Goal: Find specific page/section

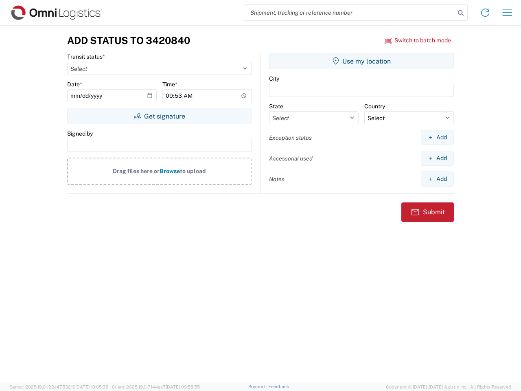
click at [350, 13] on input "search" at bounding box center [349, 12] width 211 height 15
click at [461, 13] on icon at bounding box center [460, 12] width 11 height 11
click at [485, 13] on icon at bounding box center [485, 12] width 13 height 13
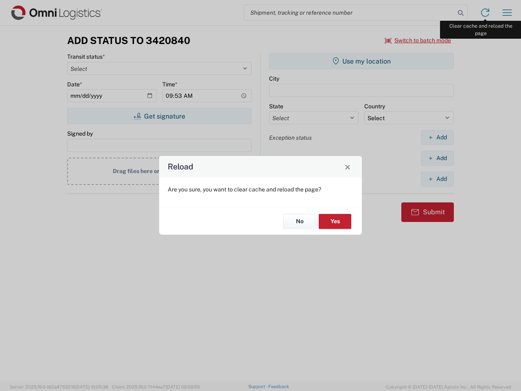
click at [507, 13] on div "Reload Are you sure, you want to clear cache and reload the page? No Yes" at bounding box center [260, 195] width 521 height 391
click at [418, 40] on div "Reload Are you sure, you want to clear cache and reload the page? No Yes" at bounding box center [260, 195] width 521 height 391
click at [159, 116] on div "Reload Are you sure, you want to clear cache and reload the page? No Yes" at bounding box center [260, 195] width 521 height 391
click at [361, 61] on div "Reload Are you sure, you want to clear cache and reload the page? No Yes" at bounding box center [260, 195] width 521 height 391
click at [437, 137] on div "Reload Are you sure, you want to clear cache and reload the page? No Yes" at bounding box center [260, 195] width 521 height 391
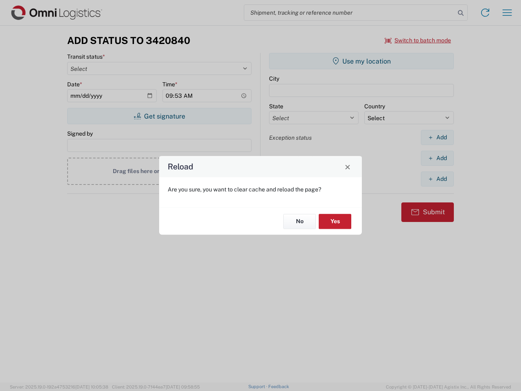
click at [437, 158] on div "Reload Are you sure, you want to clear cache and reload the page? No Yes" at bounding box center [260, 195] width 521 height 391
click at [437, 179] on div "Reload Are you sure, you want to clear cache and reload the page? No Yes" at bounding box center [260, 195] width 521 height 391
